Goal: Information Seeking & Learning: Learn about a topic

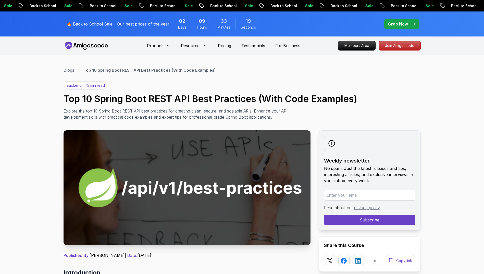
scroll to position [25, 0]
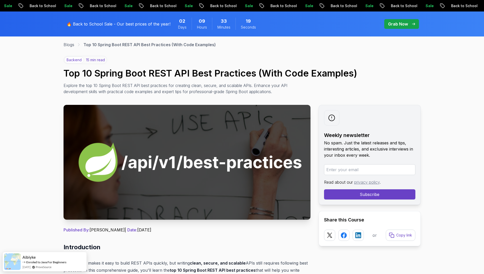
click at [75, 59] on p "backend" at bounding box center [74, 60] width 20 height 7
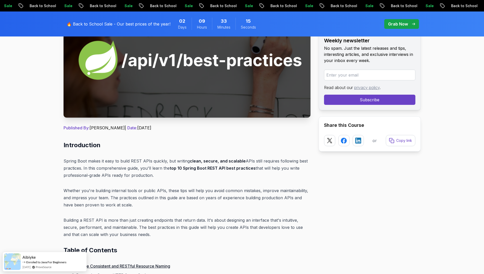
scroll to position [0, 0]
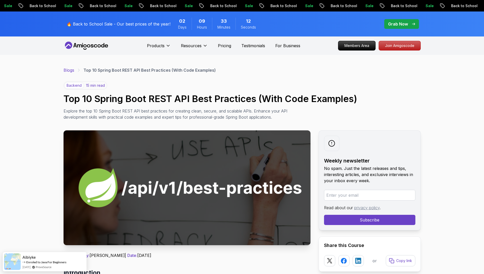
click at [67, 69] on link "Blogs" at bounding box center [68, 70] width 11 height 6
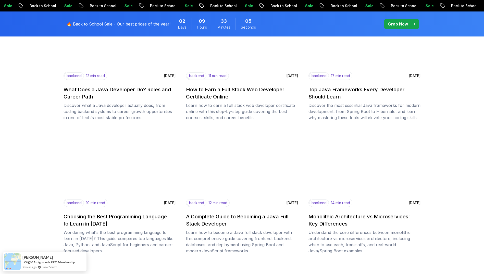
scroll to position [76, 0]
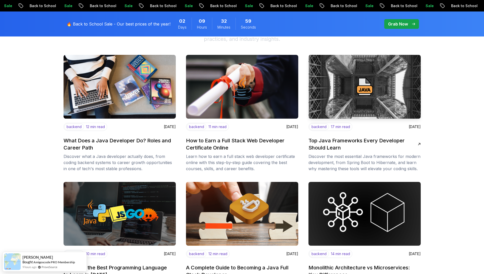
click at [374, 94] on img at bounding box center [364, 86] width 118 height 67
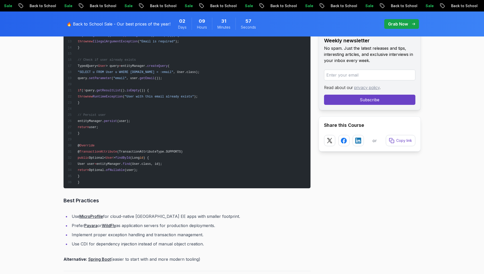
scroll to position [2754, 0]
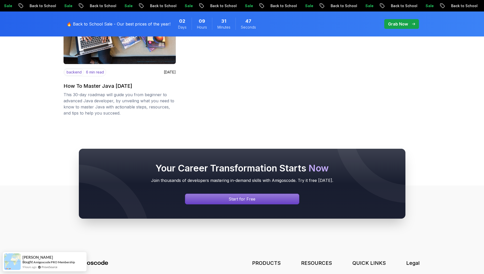
scroll to position [816, 0]
